Goal: Information Seeking & Learning: Learn about a topic

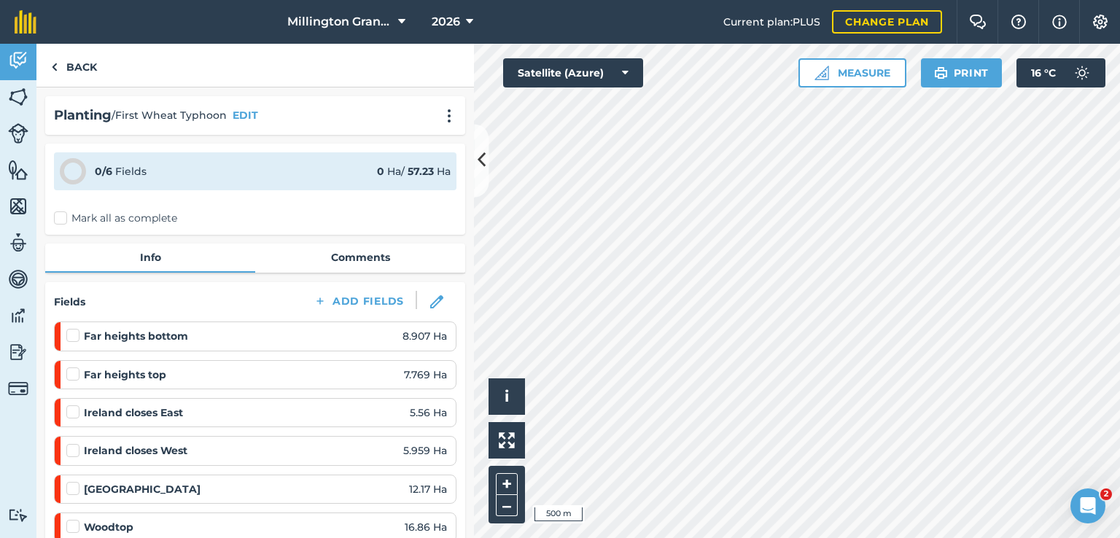
click at [423, 28] on div "2026" at bounding box center [452, 22] width 82 height 44
click at [435, 23] on span "2026" at bounding box center [446, 22] width 28 height 18
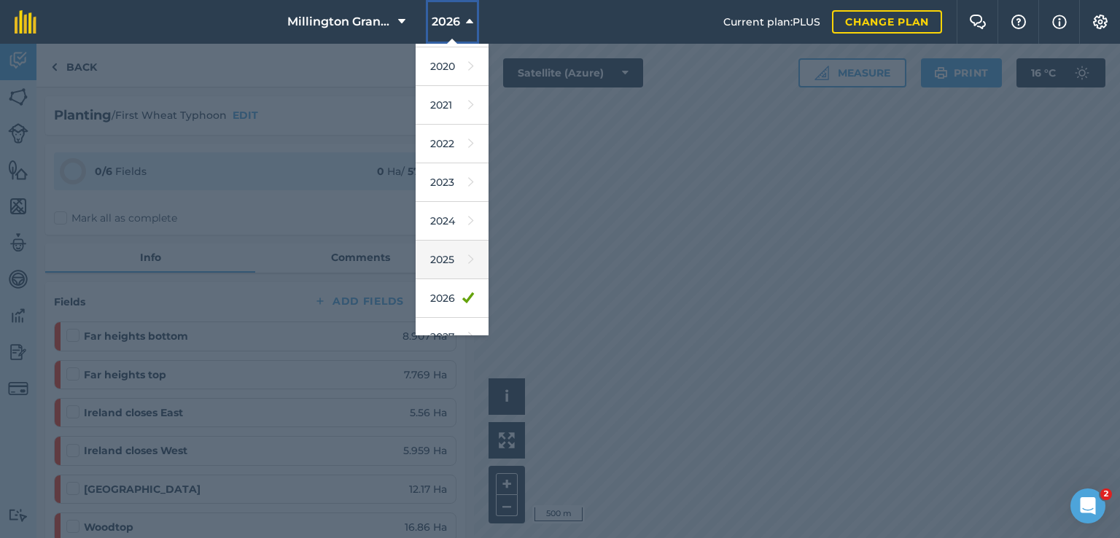
scroll to position [131, 0]
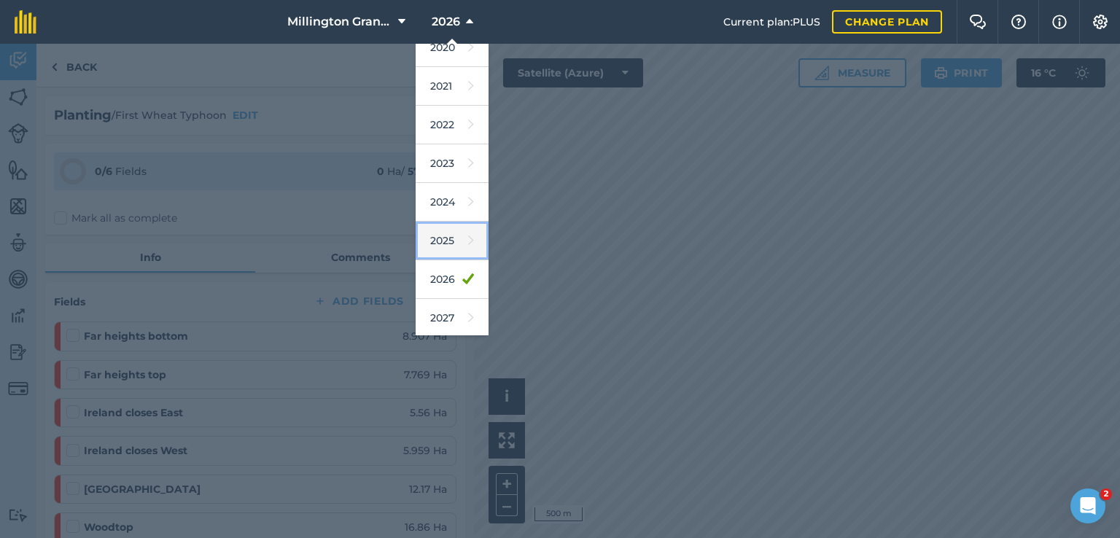
click at [468, 232] on icon at bounding box center [471, 241] width 6 height 20
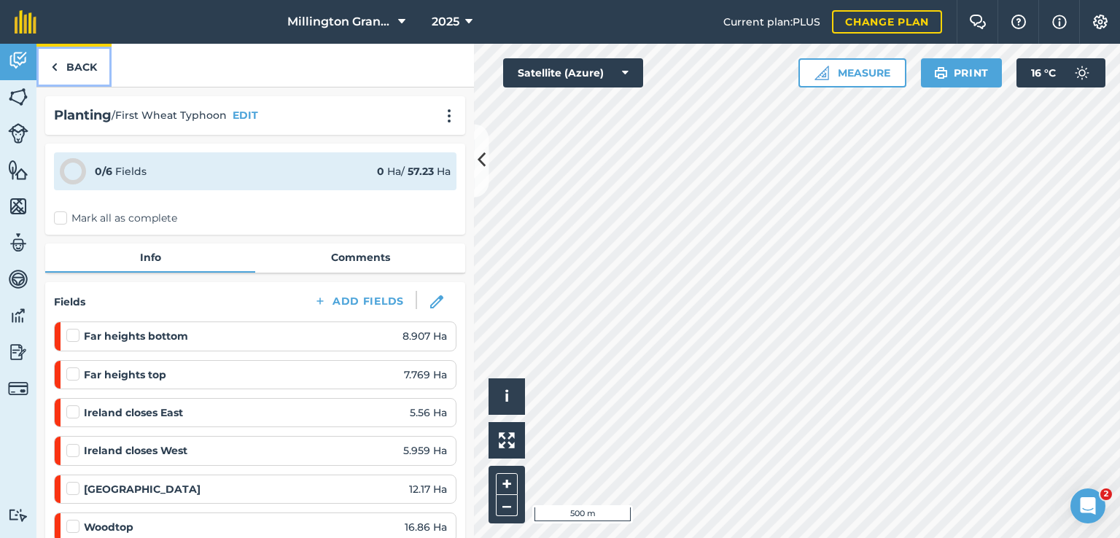
click at [73, 61] on link "Back" at bounding box center [73, 65] width 75 height 43
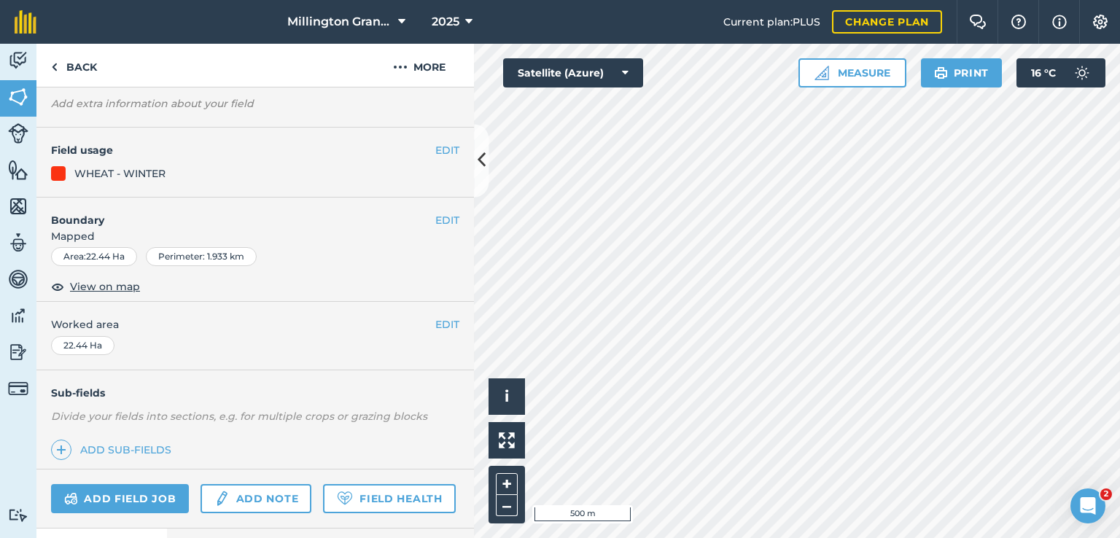
scroll to position [187, 0]
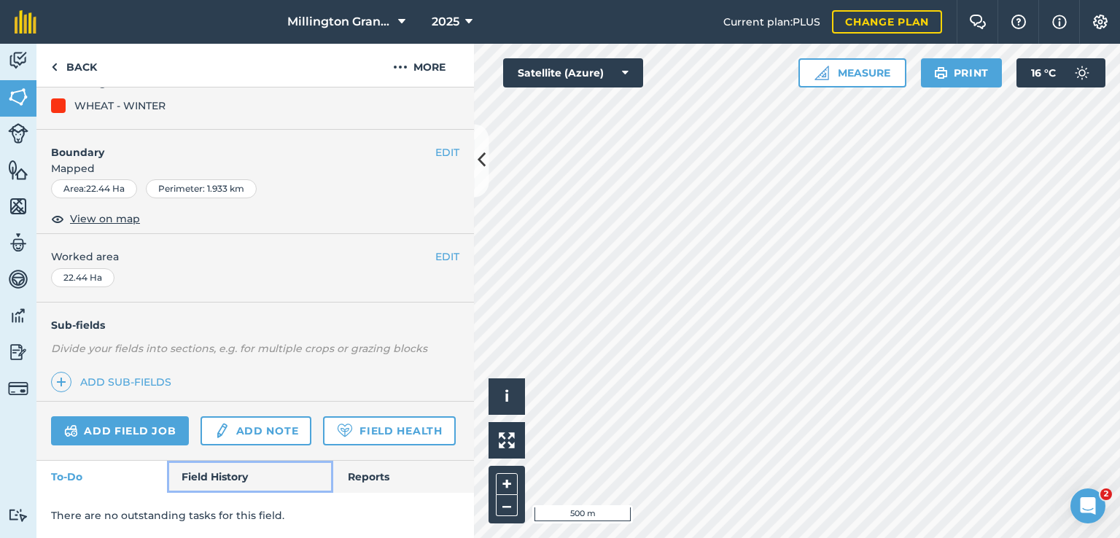
click at [236, 473] on link "Field History" at bounding box center [250, 477] width 166 height 32
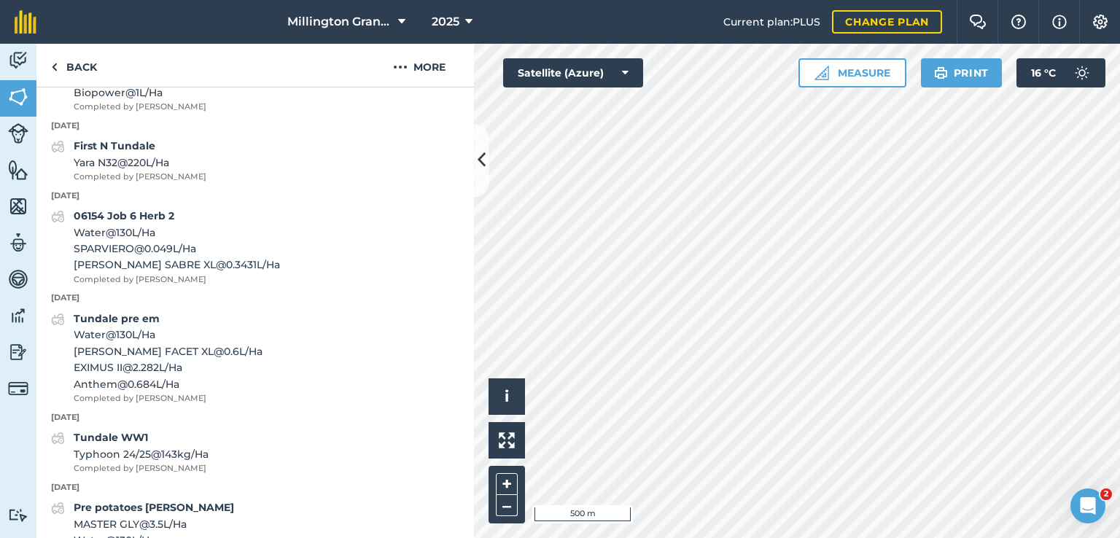
scroll to position [1500, 0]
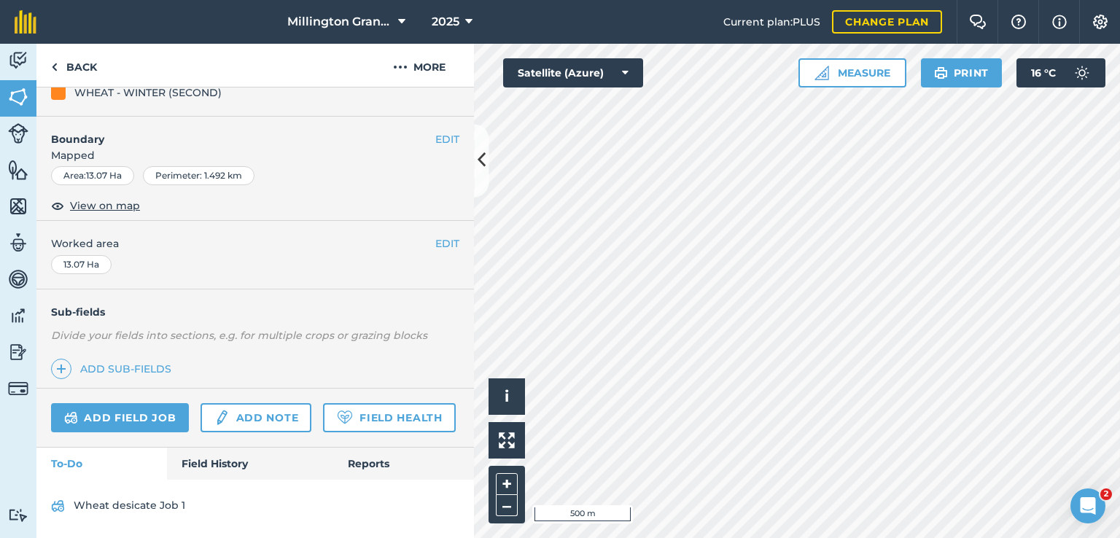
scroll to position [200, 0]
click at [204, 457] on link "Field History" at bounding box center [250, 464] width 166 height 32
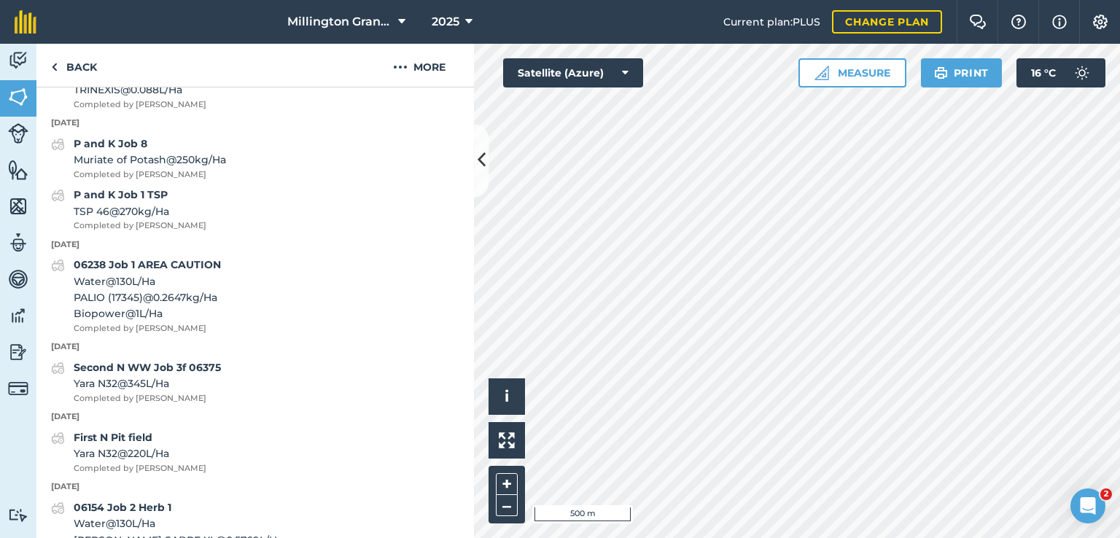
scroll to position [1586, 0]
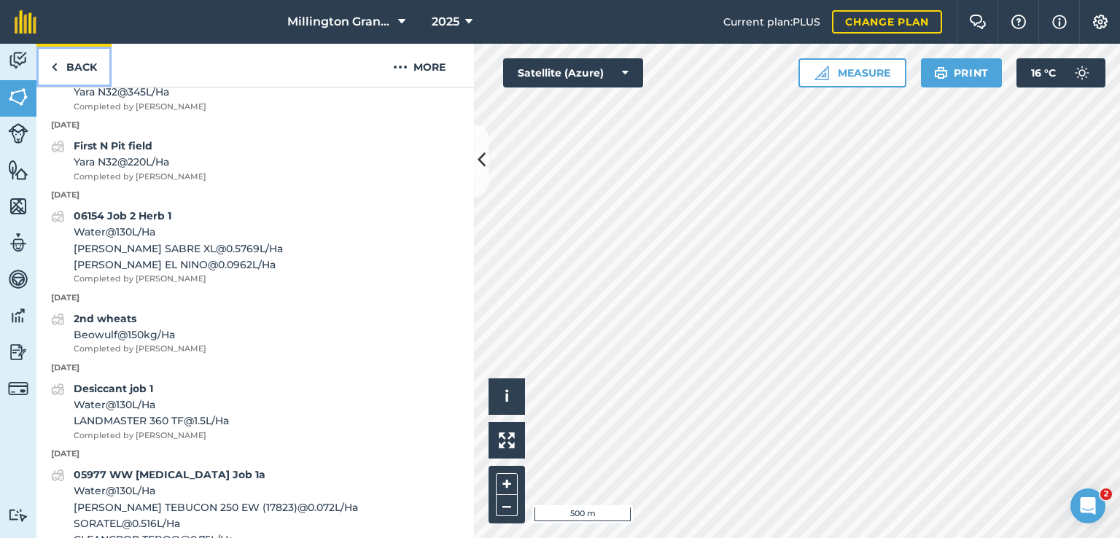
click at [88, 55] on link "Back" at bounding box center [73, 65] width 75 height 43
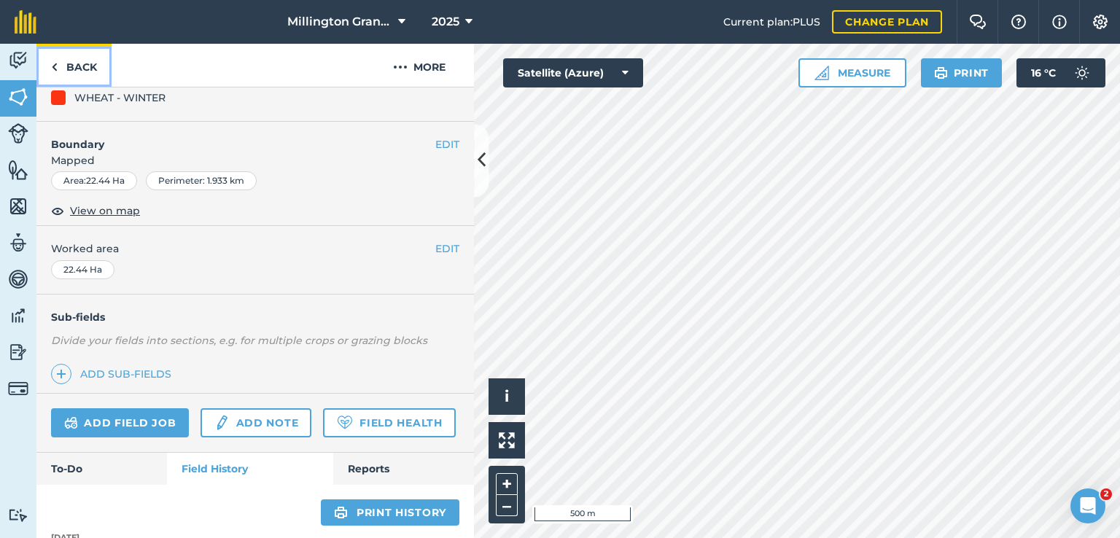
scroll to position [1527, 0]
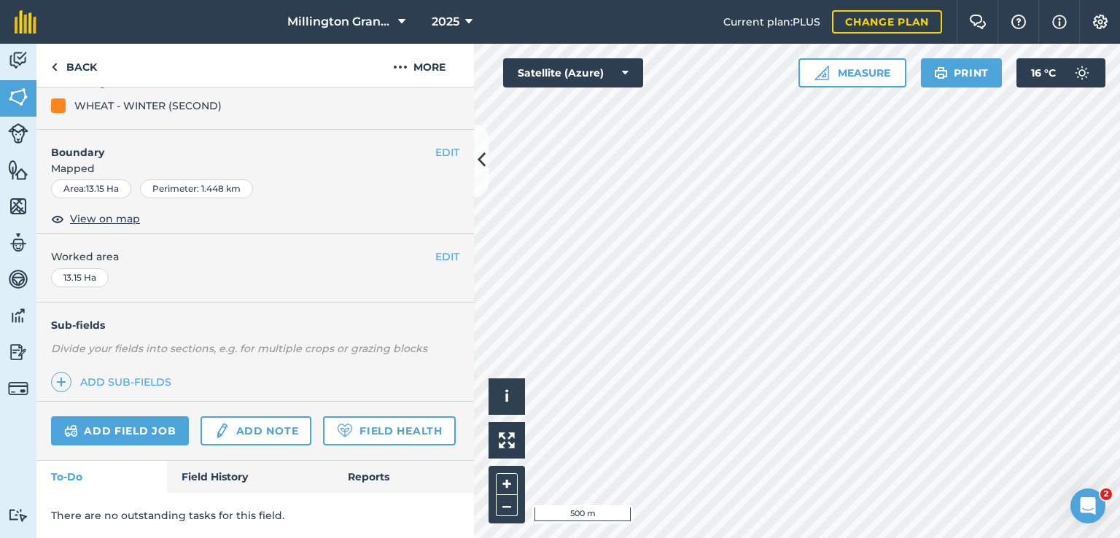
scroll to position [187, 0]
click at [253, 472] on link "Field History" at bounding box center [250, 477] width 166 height 32
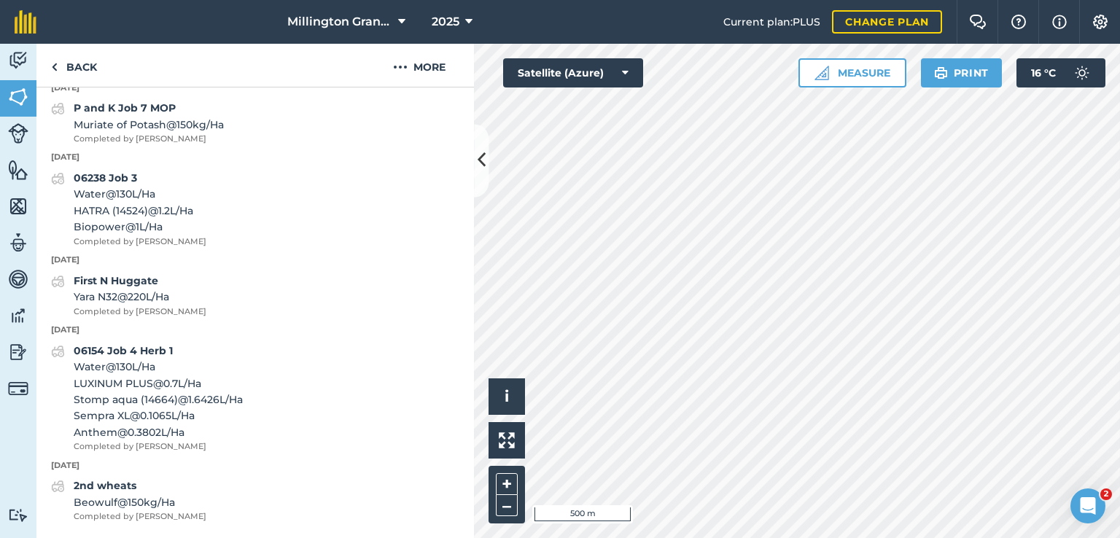
scroll to position [1490, 0]
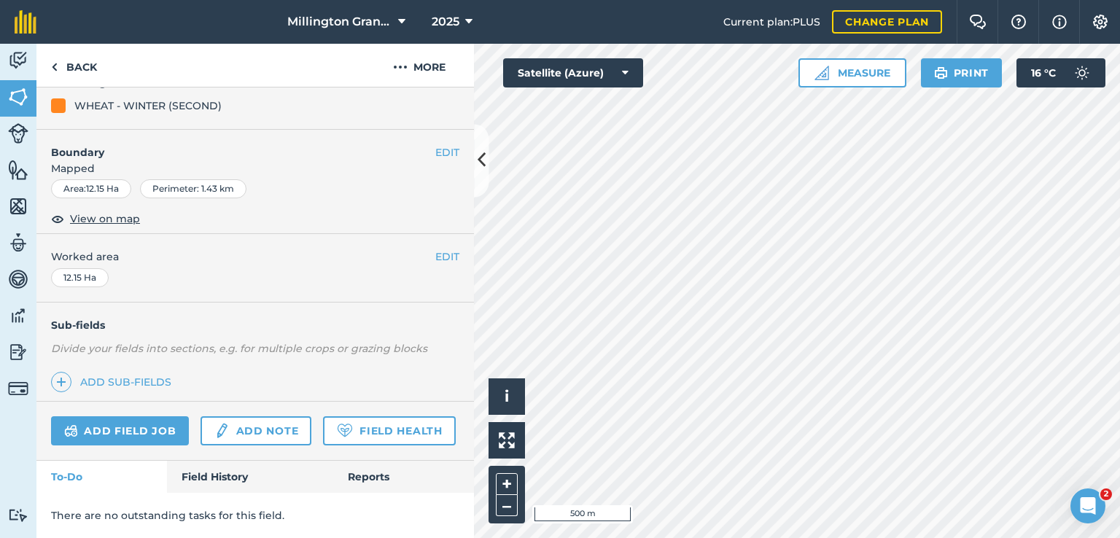
scroll to position [187, 0]
click at [245, 489] on link "Field History" at bounding box center [250, 477] width 166 height 32
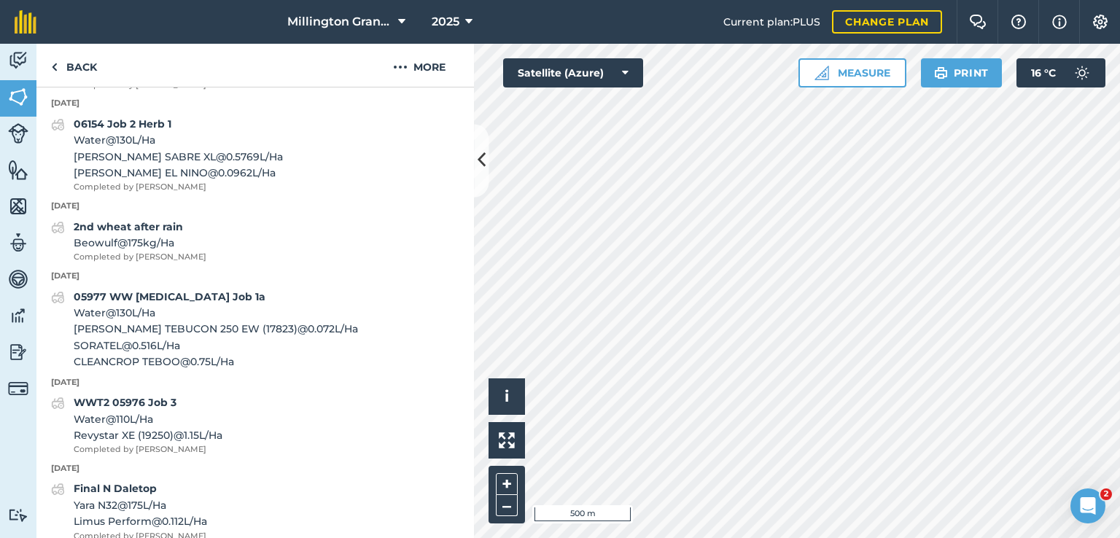
scroll to position [1427, 0]
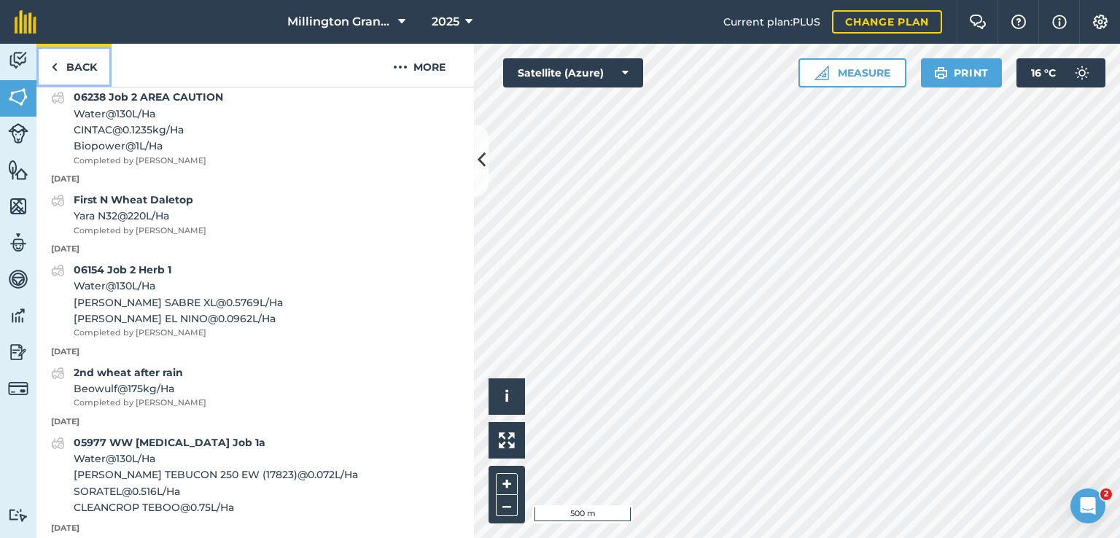
click at [76, 58] on link "Back" at bounding box center [73, 65] width 75 height 43
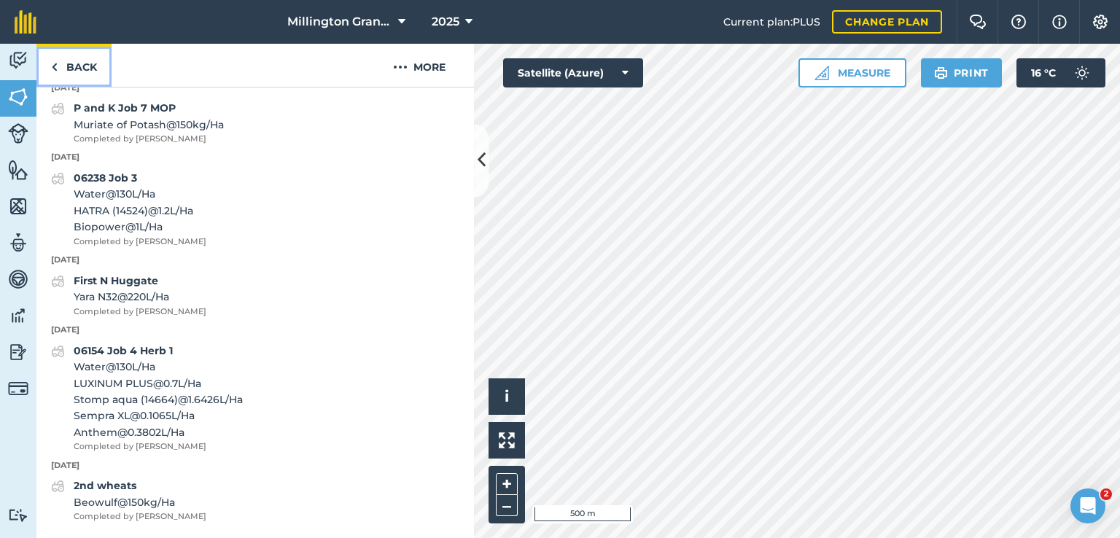
scroll to position [1422, 0]
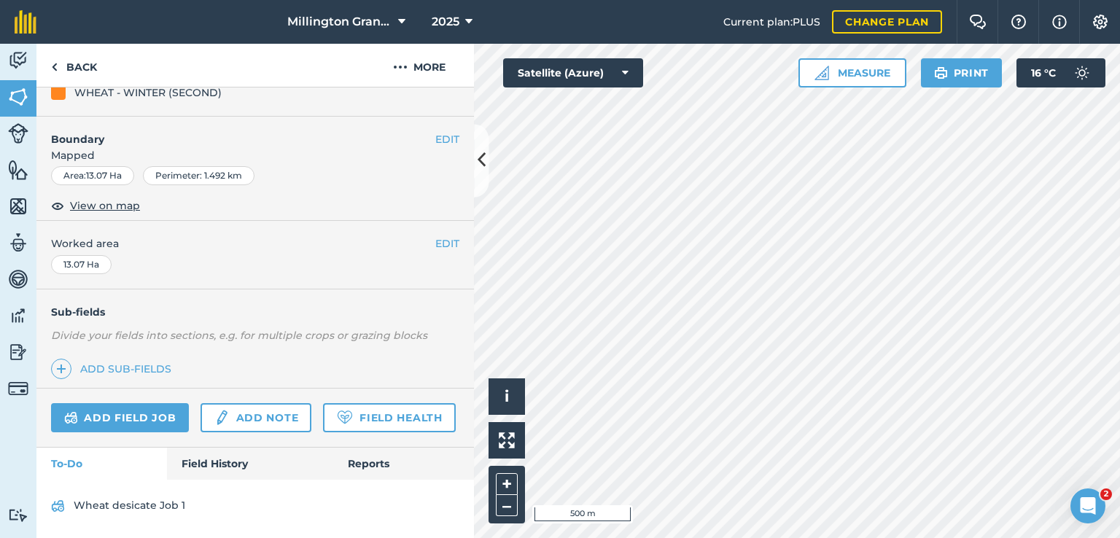
scroll to position [200, 0]
click at [219, 454] on link "Field History" at bounding box center [250, 464] width 166 height 32
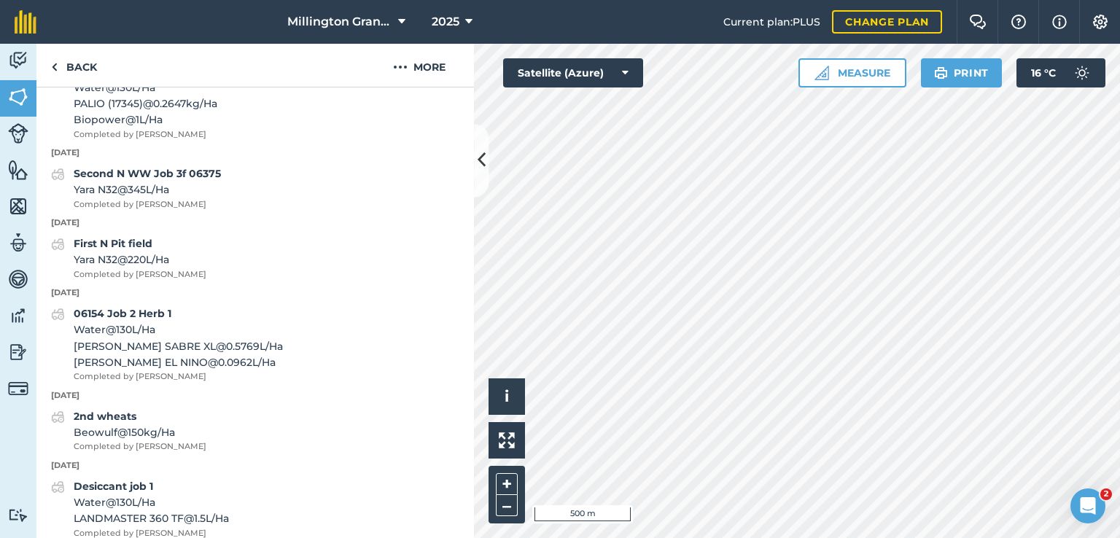
scroll to position [1513, 0]
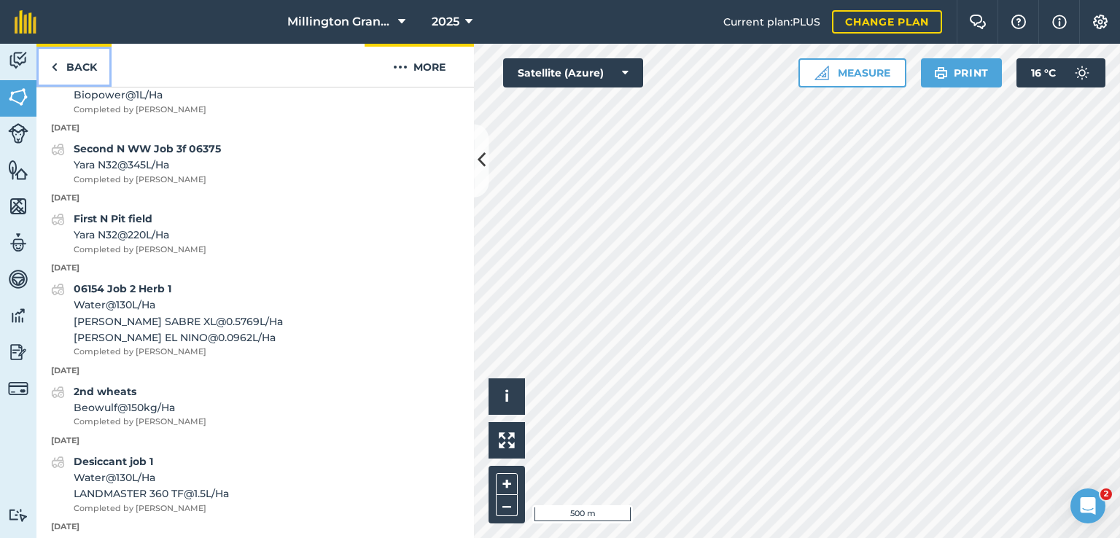
click at [86, 67] on link "Back" at bounding box center [73, 65] width 75 height 43
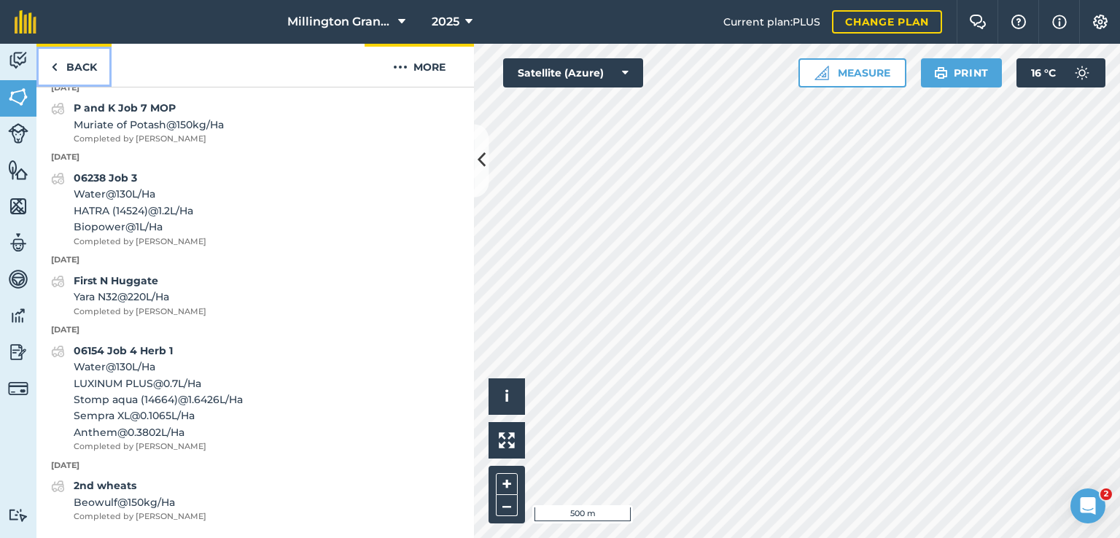
scroll to position [1449, 0]
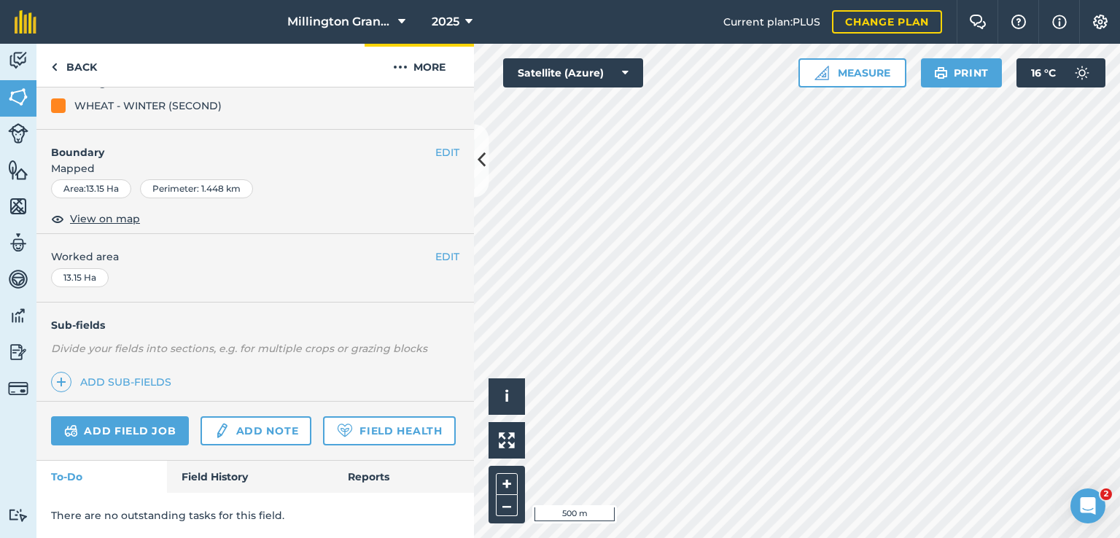
scroll to position [187, 0]
click at [239, 480] on link "Field History" at bounding box center [250, 477] width 166 height 32
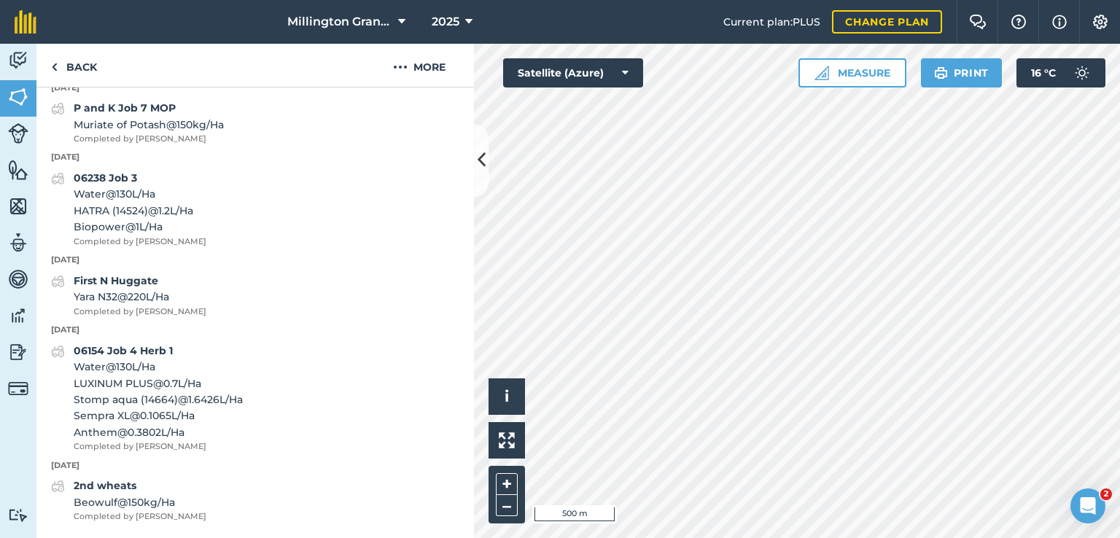
scroll to position [1490, 0]
click at [103, 88] on p "[DATE]" at bounding box center [255, 88] width 438 height 13
click at [88, 80] on link "Back" at bounding box center [73, 65] width 75 height 43
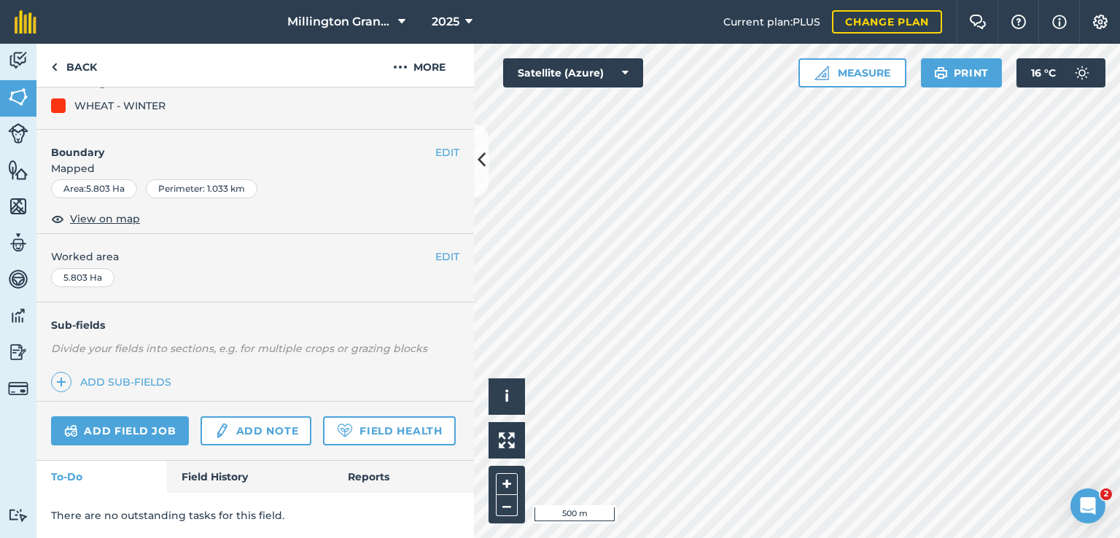
scroll to position [187, 0]
click at [210, 484] on link "Field History" at bounding box center [250, 477] width 166 height 32
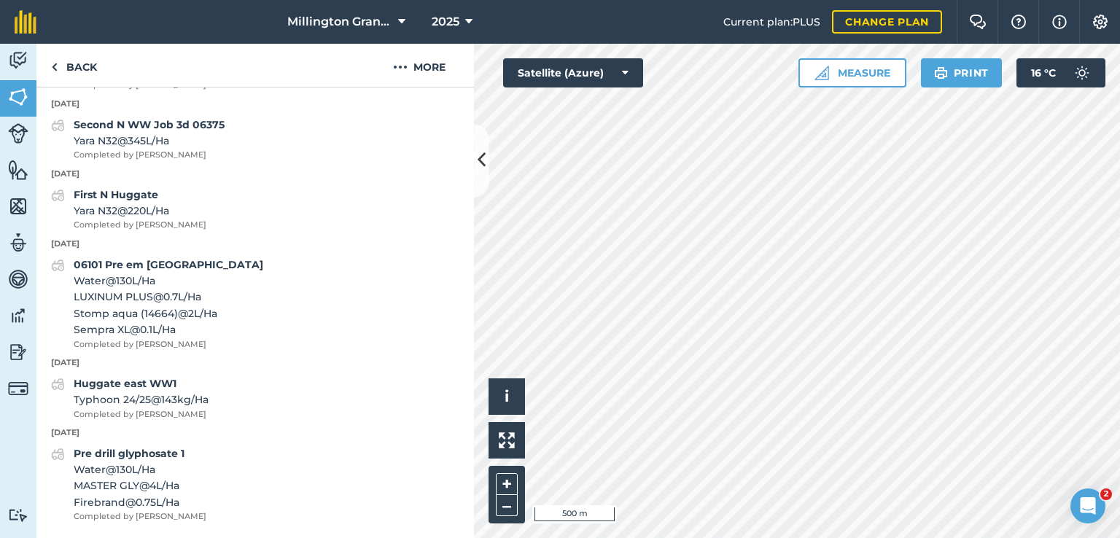
scroll to position [1608, 0]
click at [93, 68] on link "Back" at bounding box center [73, 65] width 75 height 43
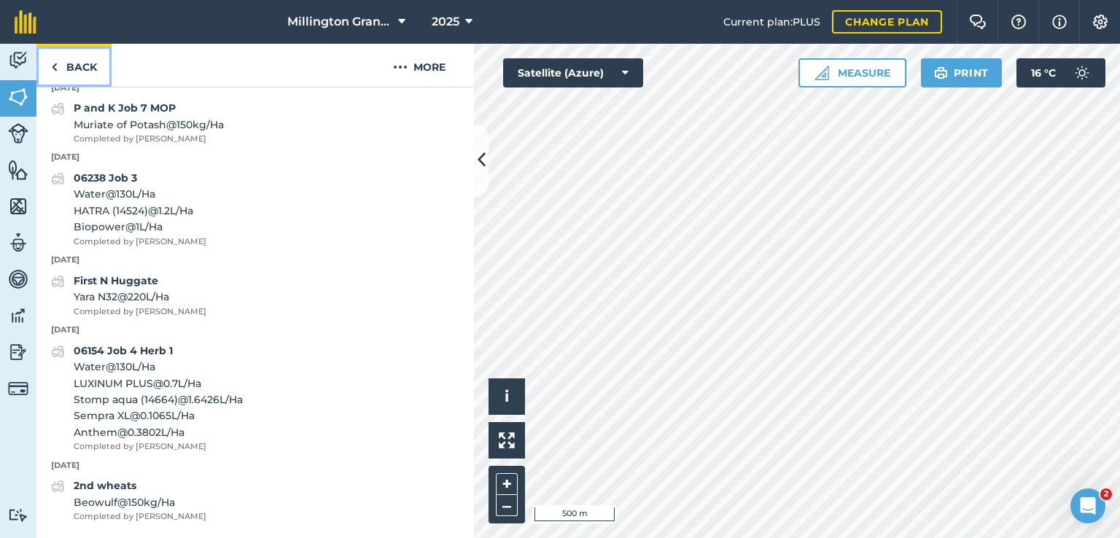
scroll to position [1449, 0]
click at [96, 63] on link "Back" at bounding box center [73, 65] width 75 height 43
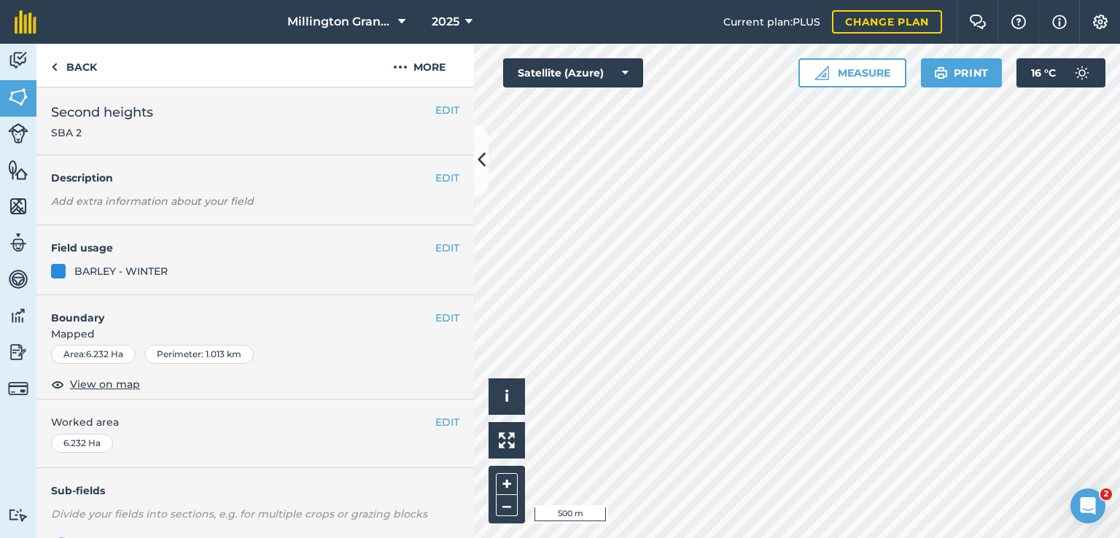
scroll to position [204, 0]
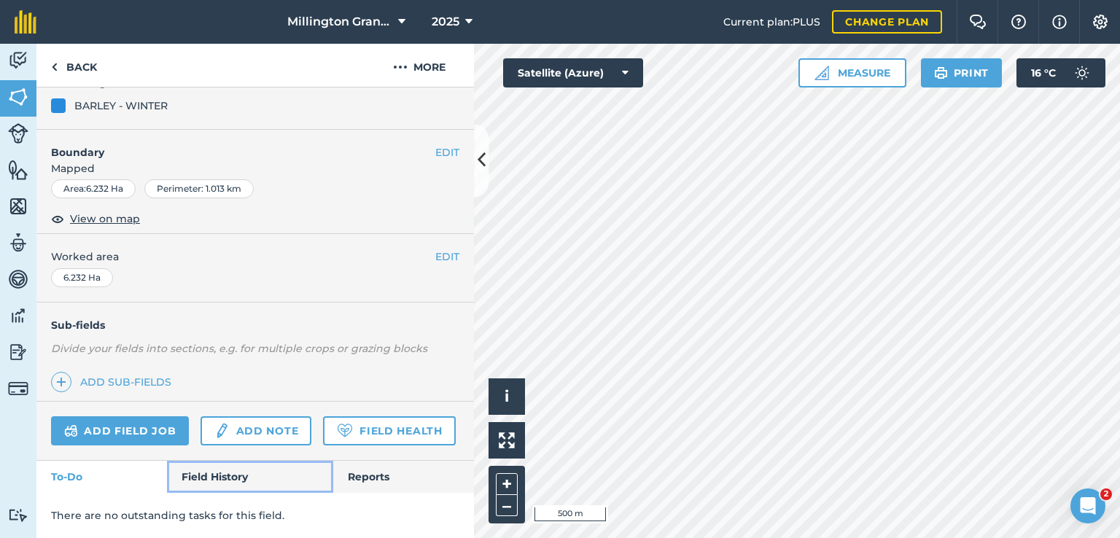
drag, startPoint x: 216, startPoint y: 479, endPoint x: 222, endPoint y: 455, distance: 25.0
click at [216, 479] on link "Field History" at bounding box center [250, 477] width 166 height 32
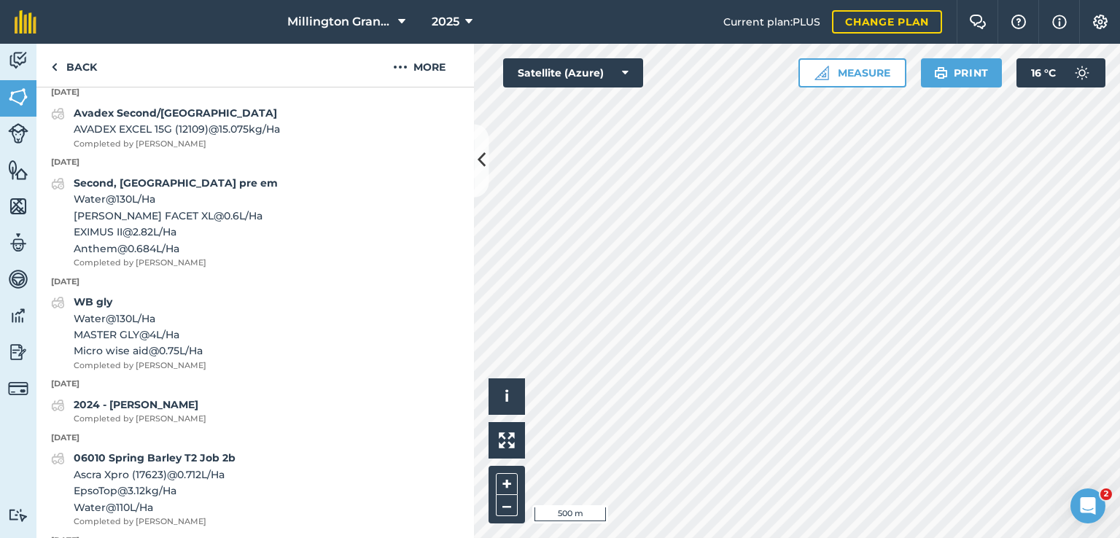
scroll to position [1663, 0]
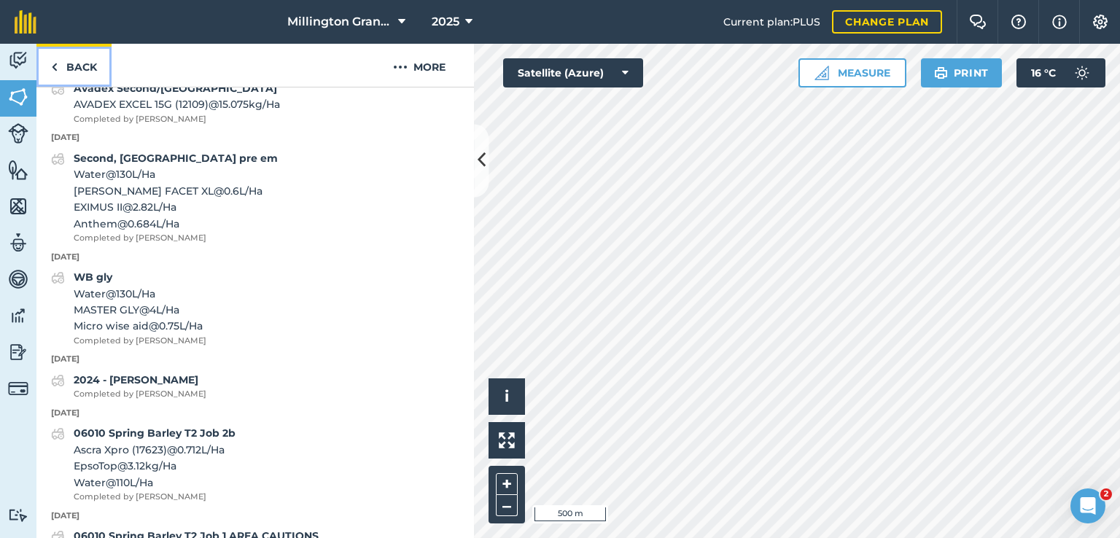
click at [78, 64] on link "Back" at bounding box center [73, 65] width 75 height 43
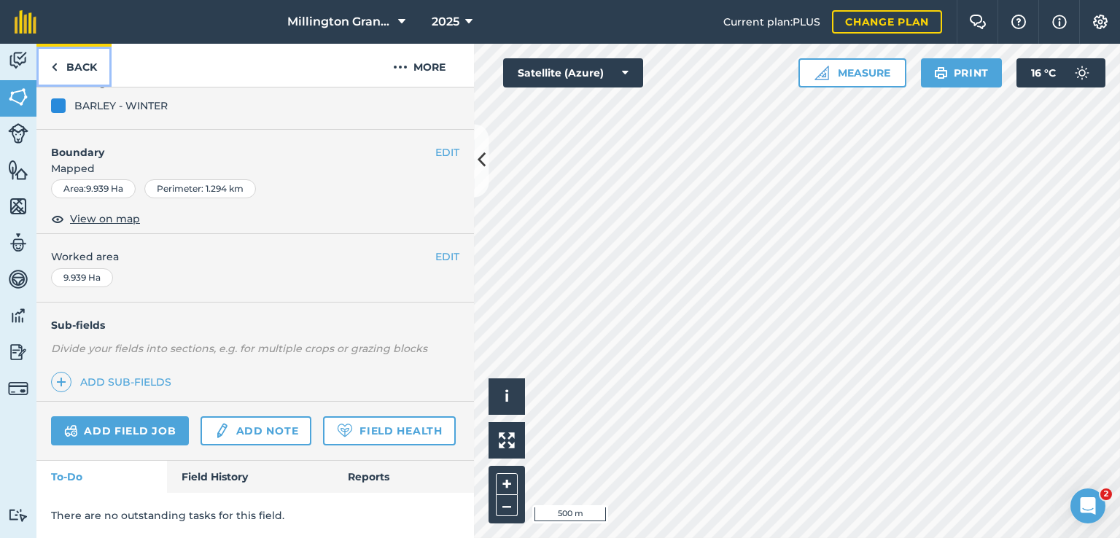
scroll to position [204, 0]
click at [79, 74] on link "Back" at bounding box center [73, 65] width 75 height 43
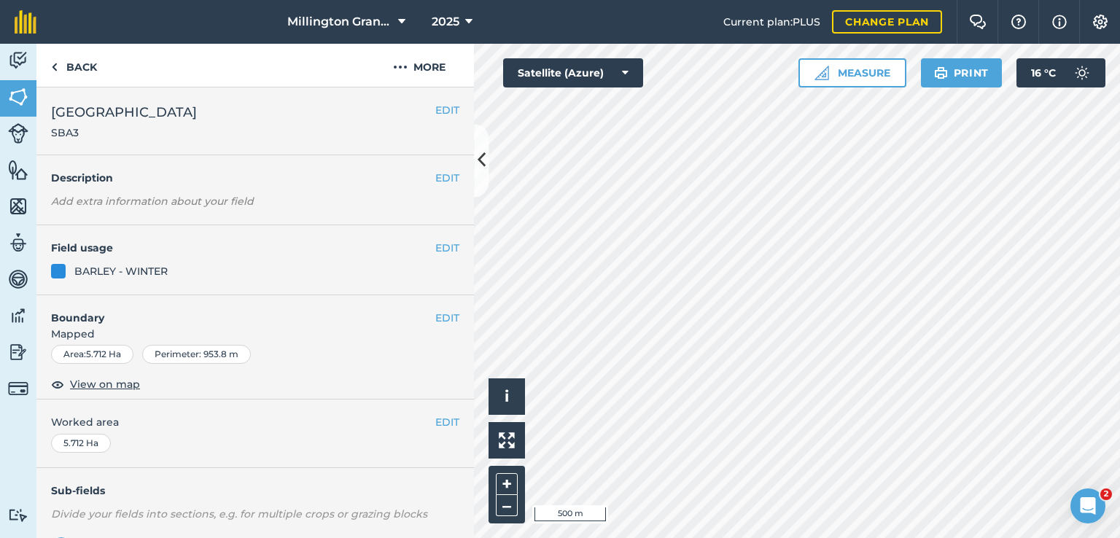
scroll to position [204, 0]
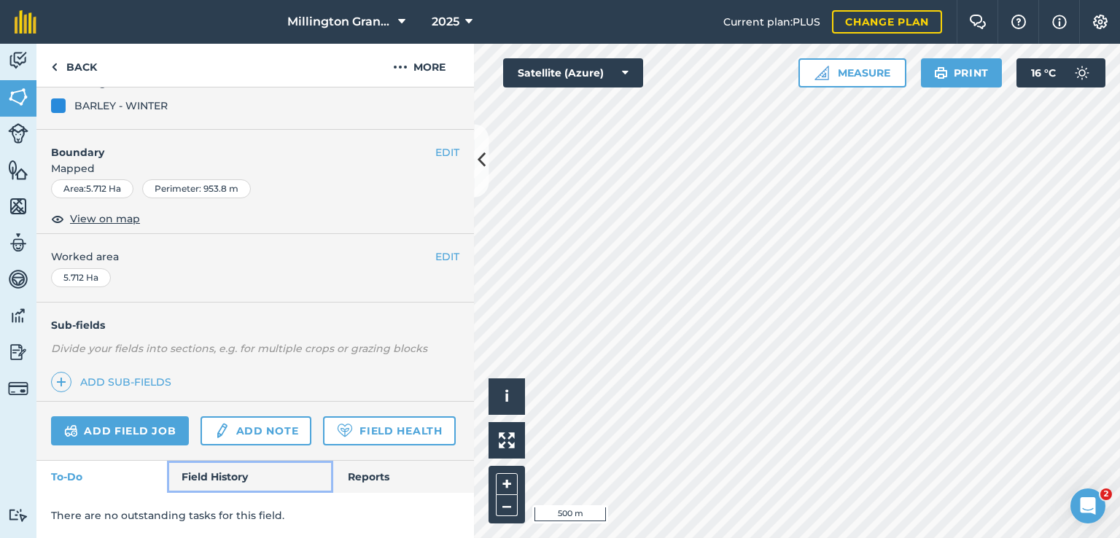
click at [230, 465] on link "Field History" at bounding box center [250, 477] width 166 height 32
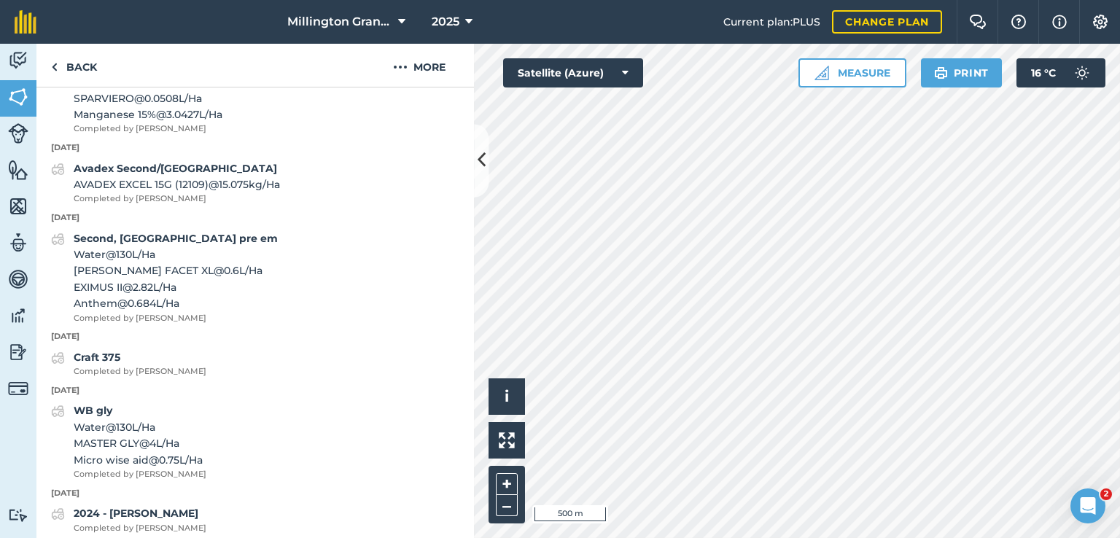
scroll to position [1517, 0]
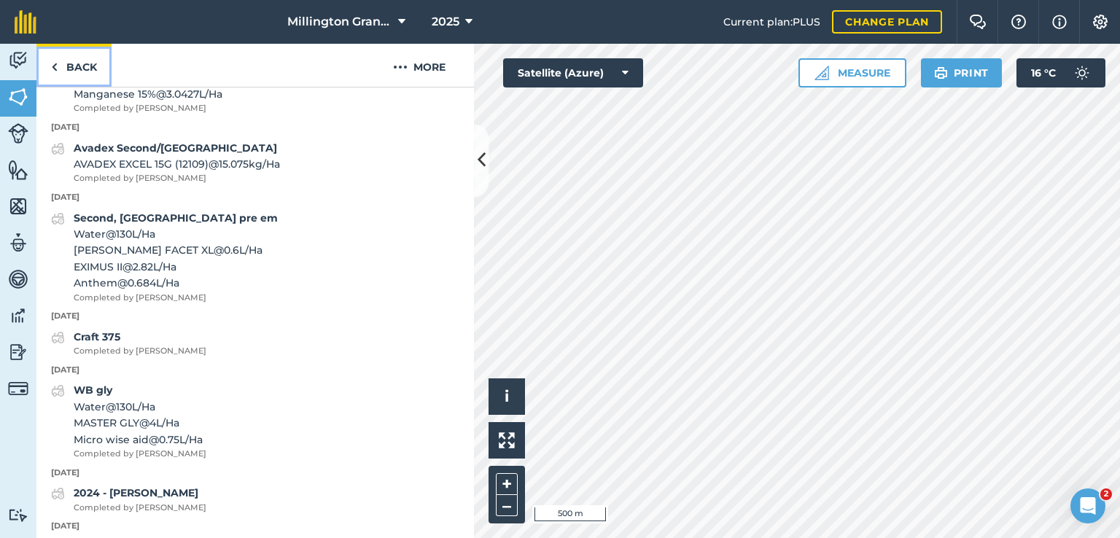
click at [88, 54] on link "Back" at bounding box center [73, 65] width 75 height 43
